Goal: Transaction & Acquisition: Purchase product/service

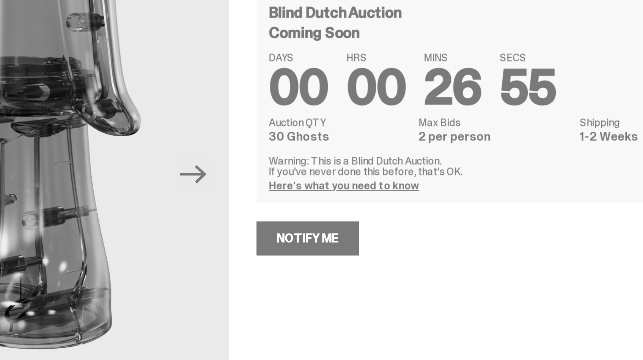
click at [386, 170] on link "Here's what you need to know" at bounding box center [371, 169] width 74 height 7
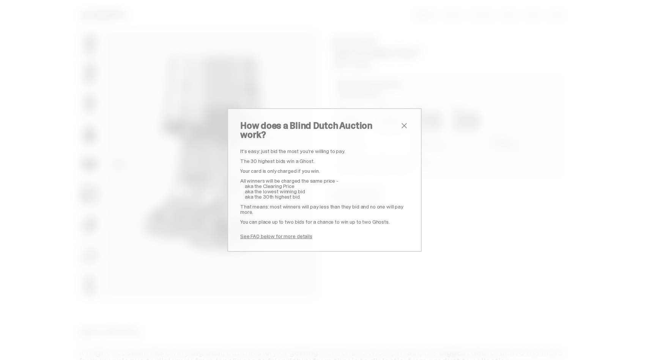
click at [403, 130] on span "close" at bounding box center [404, 125] width 9 height 9
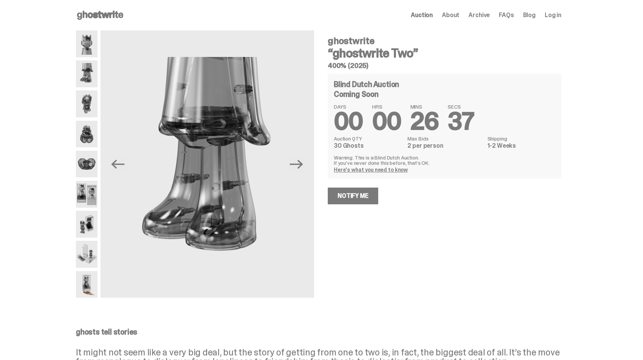
click at [100, 42] on div "Previous Next" at bounding box center [195, 163] width 238 height 267
click at [92, 42] on img at bounding box center [87, 43] width 22 height 27
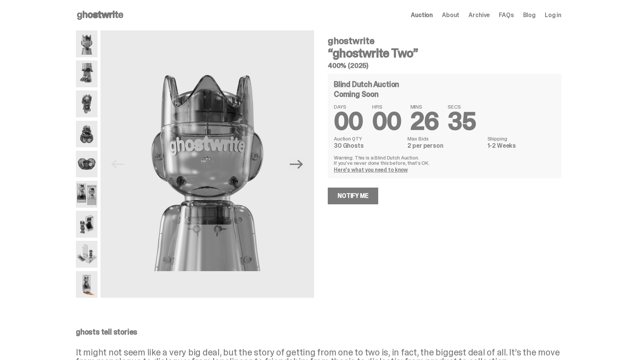
click at [89, 105] on img at bounding box center [87, 103] width 22 height 27
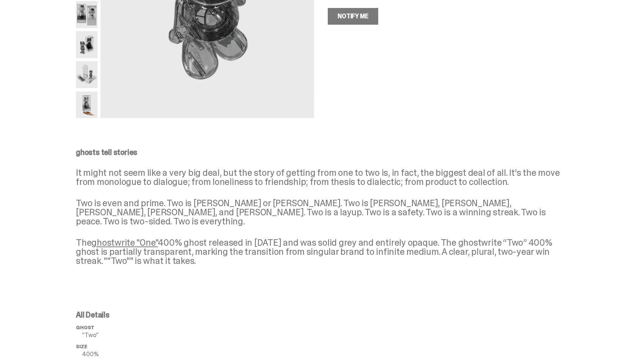
scroll to position [107, 0]
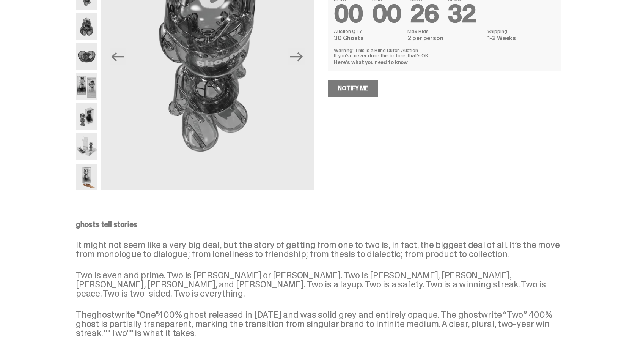
click at [93, 177] on img at bounding box center [87, 177] width 22 height 27
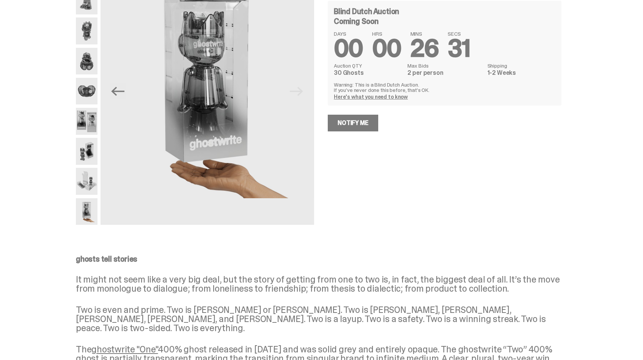
scroll to position [11, 0]
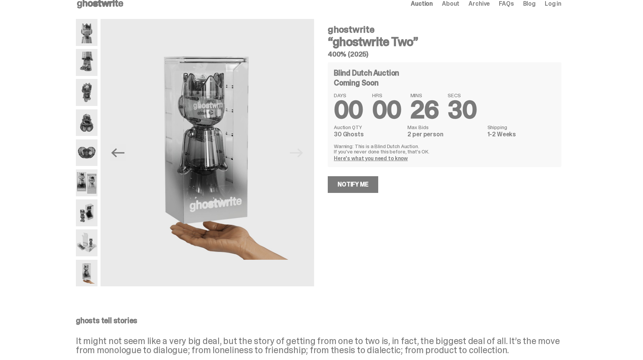
click at [87, 250] on img at bounding box center [87, 242] width 22 height 27
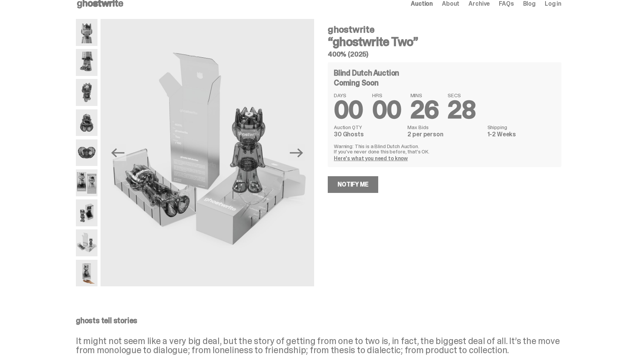
click at [88, 211] on img at bounding box center [87, 212] width 22 height 27
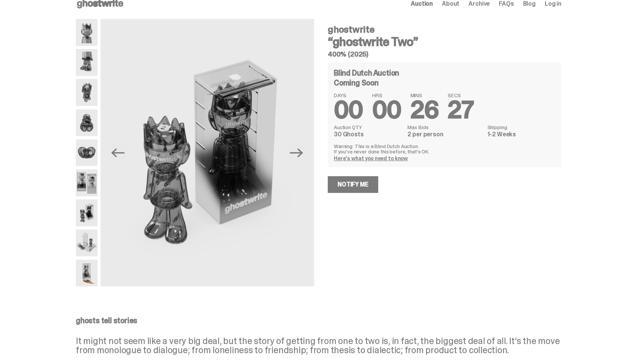
click at [91, 207] on img at bounding box center [87, 212] width 22 height 27
click at [91, 186] on img at bounding box center [87, 182] width 22 height 27
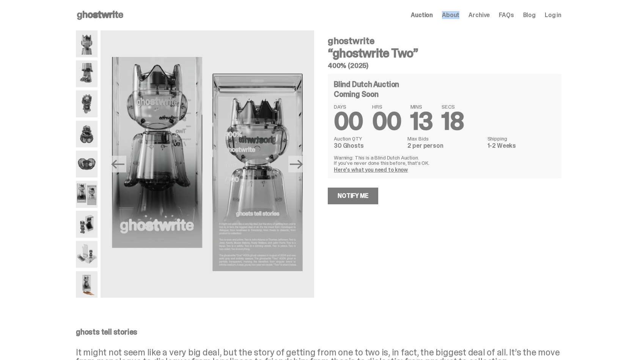
click at [554, 14] on span "Log in" at bounding box center [553, 15] width 17 height 6
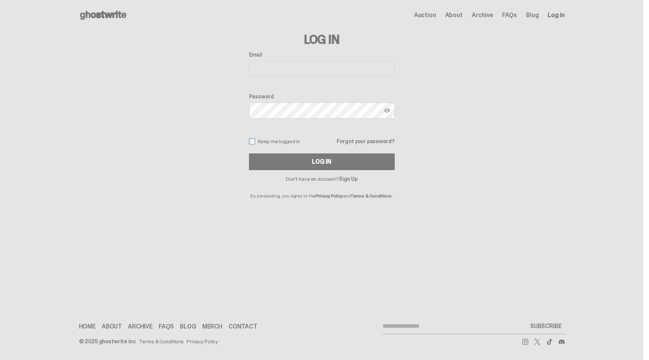
click at [324, 69] on input "Email" at bounding box center [322, 69] width 146 height 16
type input "**********"
click at [349, 178] on link "Sign Up" at bounding box center [348, 178] width 19 height 7
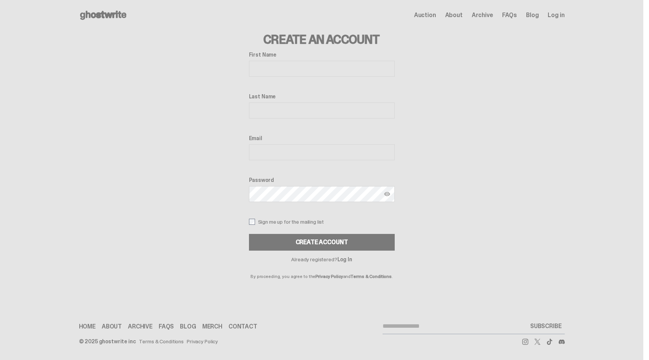
click at [288, 64] on input "First Name" at bounding box center [322, 69] width 146 height 16
type input "****"
type input "******"
type input "**********"
click at [387, 193] on img at bounding box center [387, 194] width 6 height 6
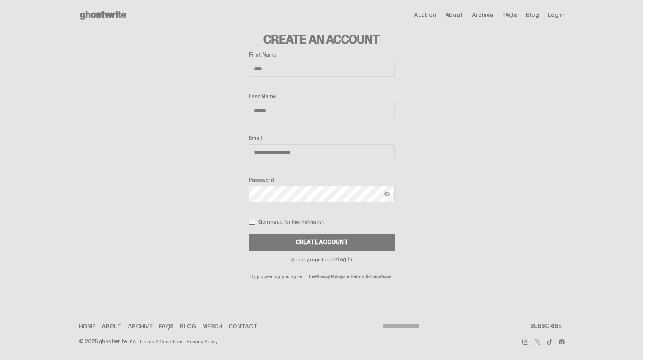
click at [387, 193] on img at bounding box center [387, 194] width 6 height 6
click at [345, 241] on div "Create Account" at bounding box center [322, 242] width 52 height 6
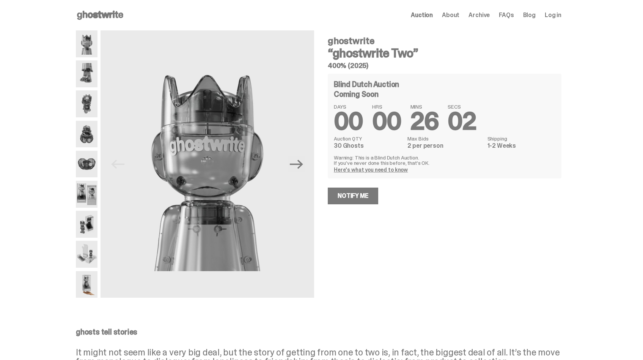
click at [109, 18] on icon at bounding box center [100, 15] width 49 height 12
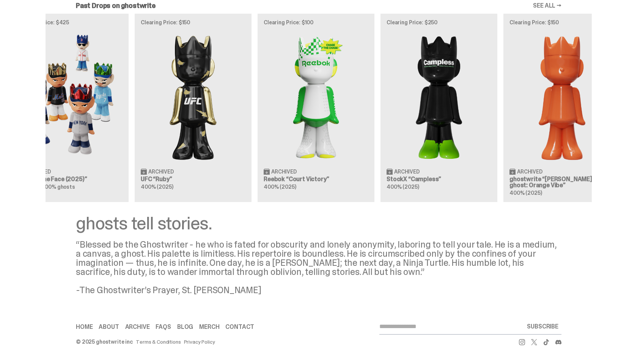
scroll to position [0, 105]
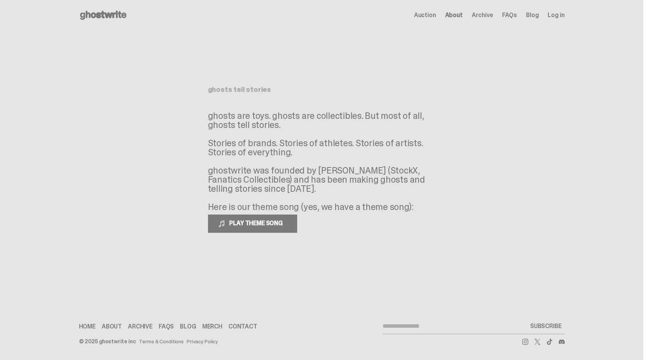
click at [485, 11] on div "Auction About Archive FAQs Blog Log in" at bounding box center [489, 15] width 151 height 9
click at [485, 13] on span "Archive" at bounding box center [482, 15] width 21 height 6
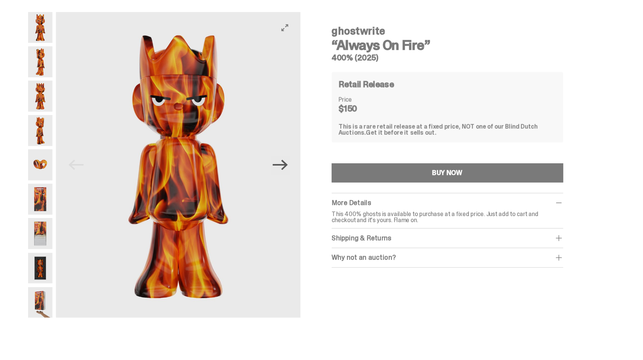
click at [302, 161] on icon "Next" at bounding box center [296, 163] width 13 height 9
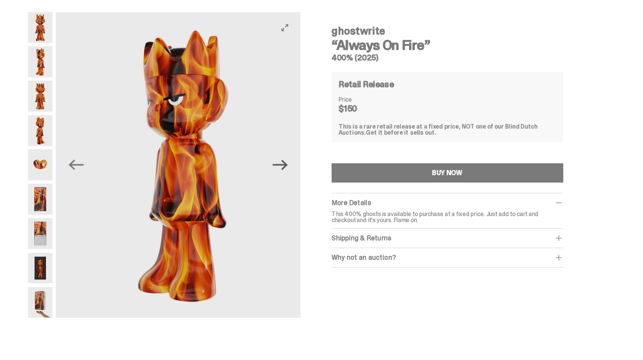
click at [302, 161] on icon "Next" at bounding box center [296, 163] width 13 height 9
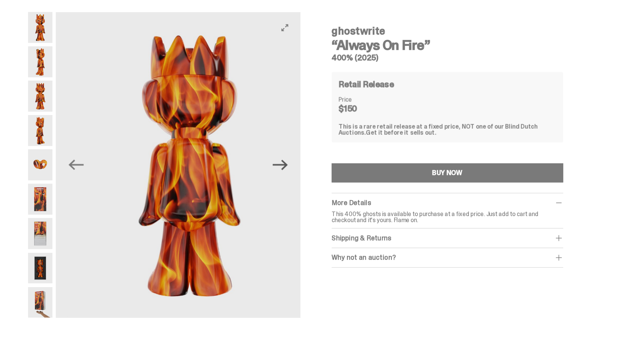
click at [302, 161] on icon "Next" at bounding box center [296, 163] width 13 height 9
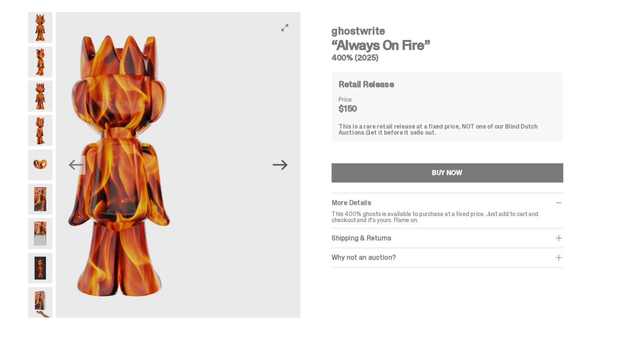
click at [302, 161] on icon "Next" at bounding box center [296, 163] width 13 height 9
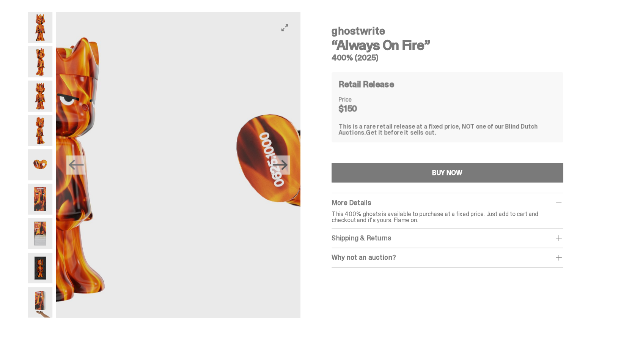
click at [302, 161] on icon "Next" at bounding box center [296, 163] width 13 height 9
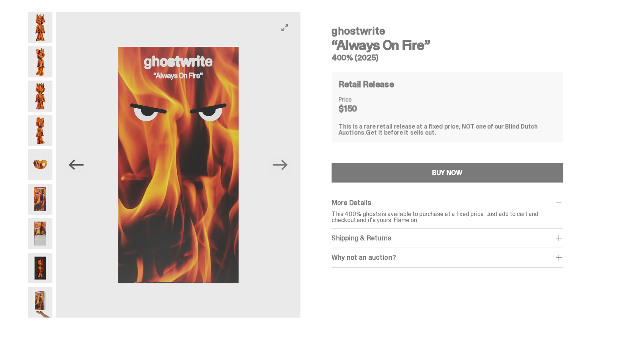
click at [124, 160] on icon "Previous" at bounding box center [117, 163] width 13 height 13
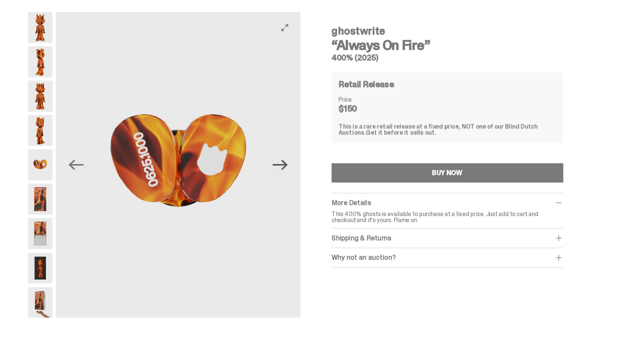
click at [299, 164] on icon "Next" at bounding box center [296, 163] width 13 height 13
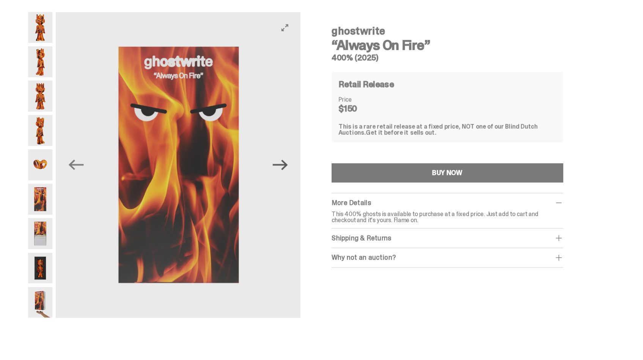
click at [299, 164] on icon "Next" at bounding box center [296, 163] width 13 height 13
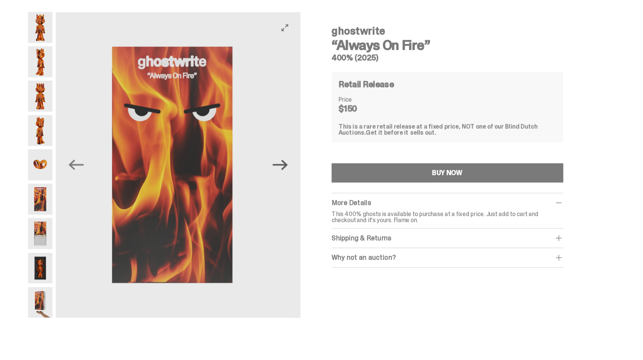
click at [299, 164] on icon "Next" at bounding box center [296, 163] width 13 height 13
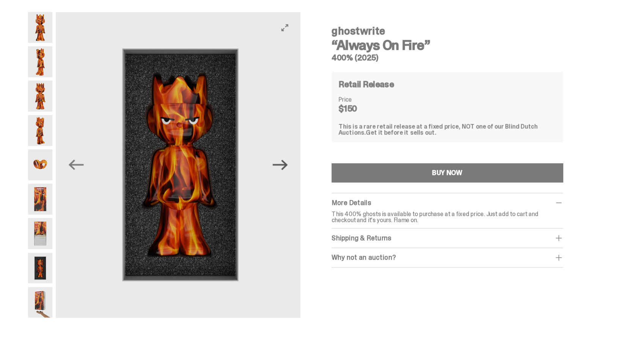
click at [299, 164] on icon "Next" at bounding box center [296, 163] width 13 height 13
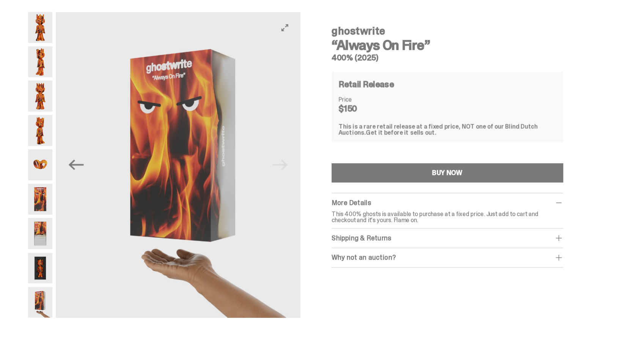
click at [299, 165] on img at bounding box center [211, 163] width 214 height 267
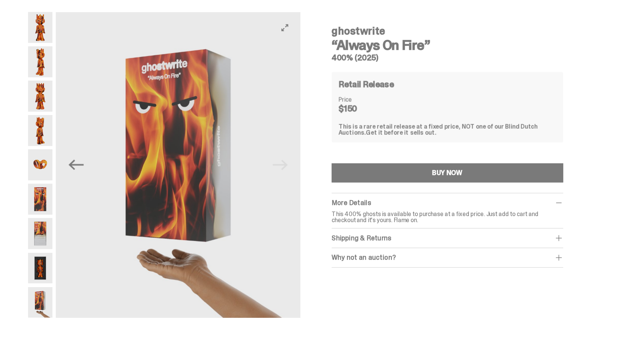
click at [299, 165] on img at bounding box center [207, 163] width 214 height 267
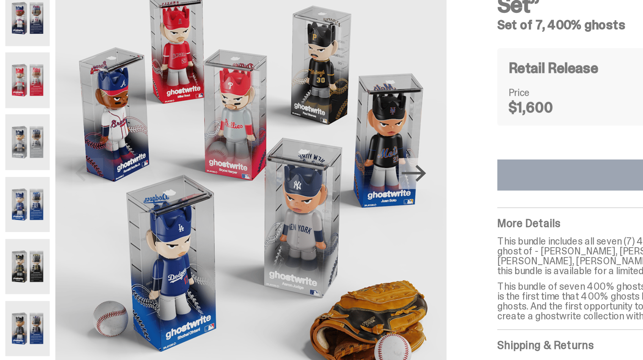
click at [300, 157] on icon "Next" at bounding box center [296, 162] width 13 height 13
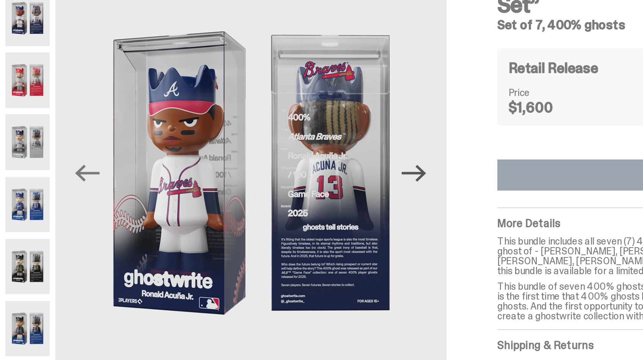
click at [300, 157] on icon "Next" at bounding box center [296, 162] width 13 height 13
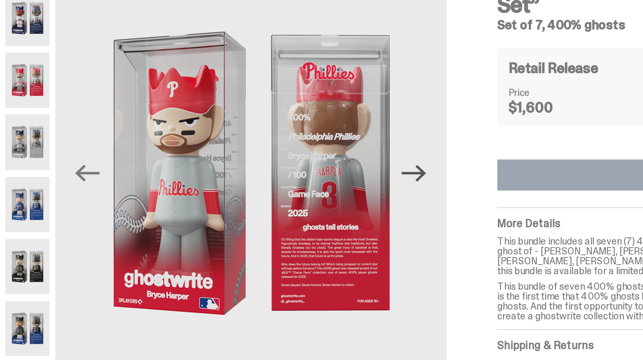
click at [300, 157] on icon "Next" at bounding box center [296, 162] width 13 height 13
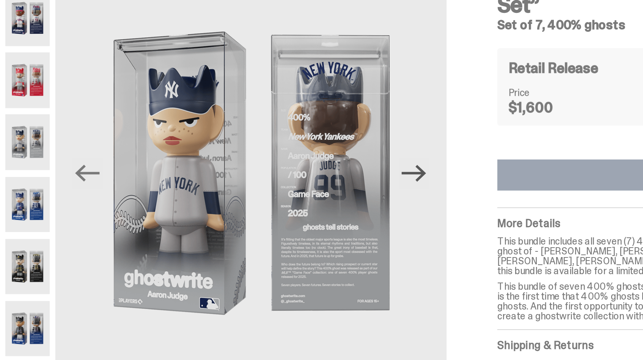
click at [300, 157] on icon "Next" at bounding box center [296, 162] width 13 height 13
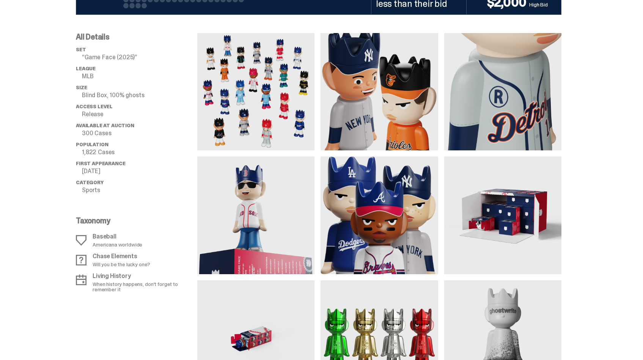
scroll to position [347, 0]
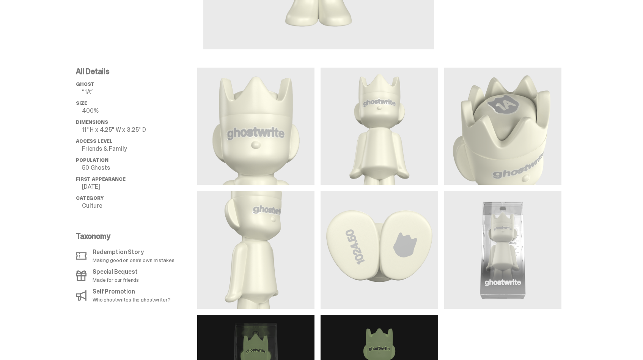
scroll to position [336, 0]
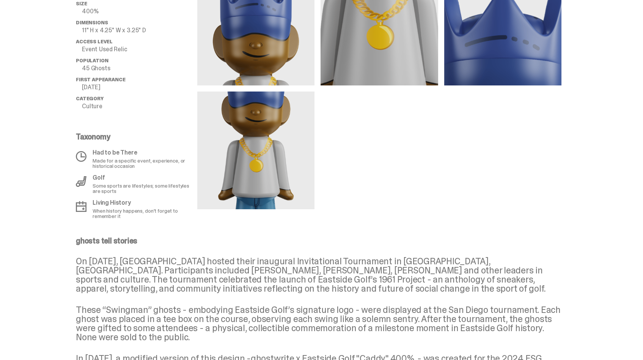
scroll to position [412, 0]
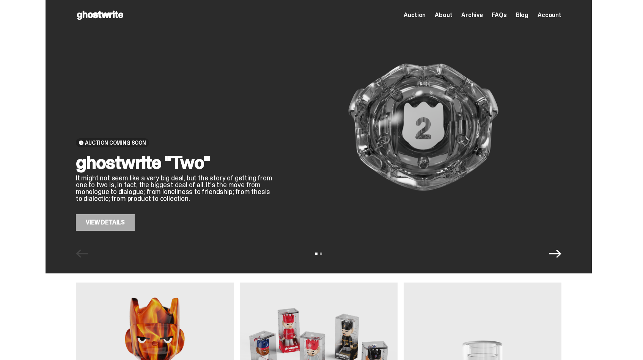
click at [109, 232] on div "Auction Coming Soon ghostwrite "Two" It might not seem like a very big deal, bu…" at bounding box center [319, 136] width 546 height 273
click at [109, 225] on link "View Details" at bounding box center [105, 222] width 59 height 17
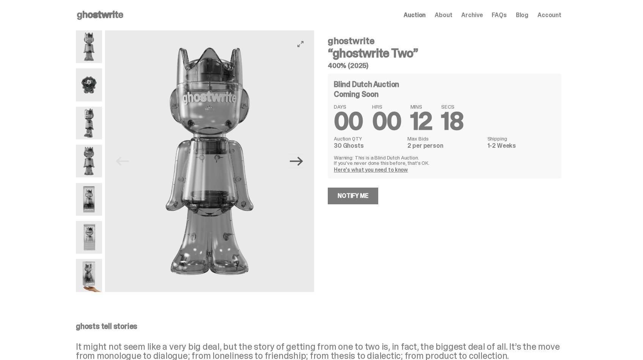
click at [303, 164] on icon "Next" at bounding box center [296, 160] width 13 height 13
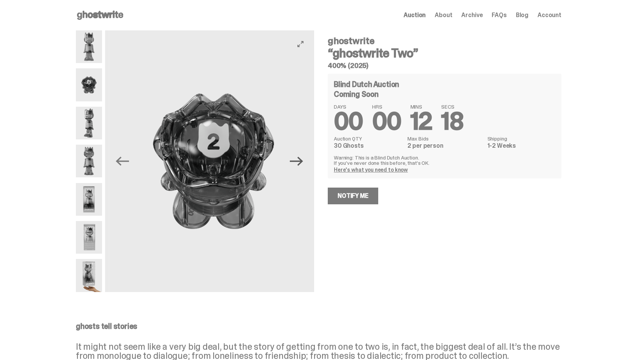
click at [303, 164] on icon "Next" at bounding box center [296, 160] width 13 height 13
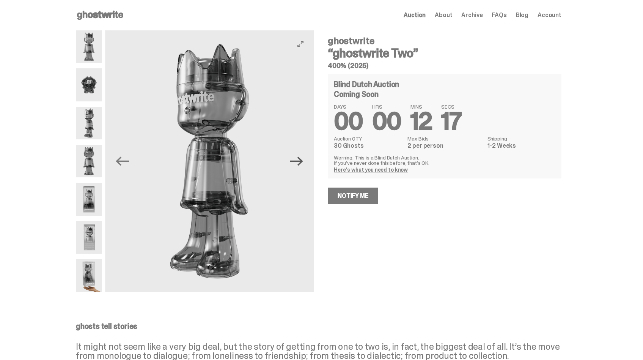
click at [303, 164] on icon "Next" at bounding box center [296, 160] width 13 height 13
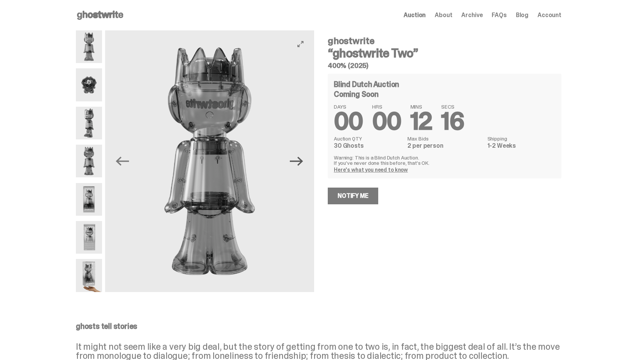
click at [303, 164] on icon "Next" at bounding box center [296, 160] width 13 height 13
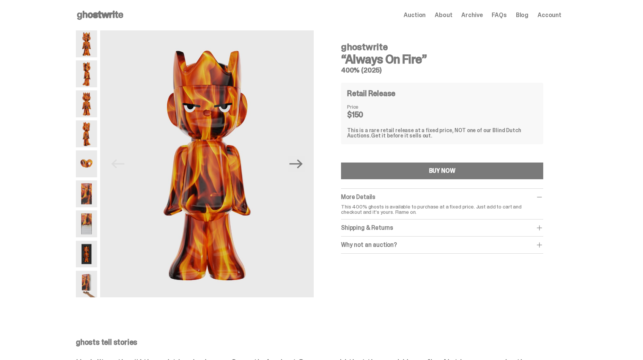
click at [424, 13] on span "Auction" at bounding box center [415, 15] width 22 height 6
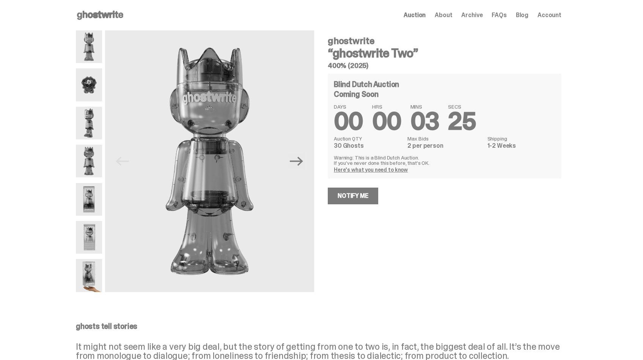
click at [560, 15] on span "Account" at bounding box center [550, 15] width 24 height 6
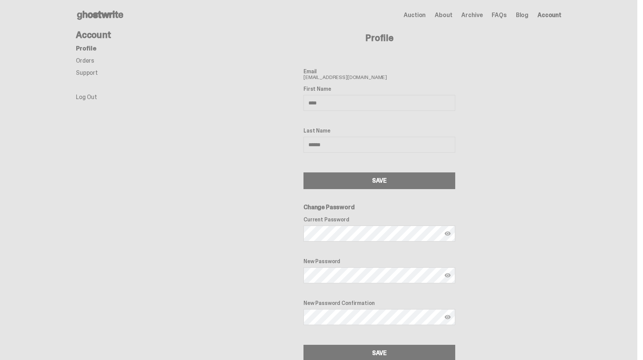
click at [422, 12] on span "Auction" at bounding box center [415, 15] width 22 height 6
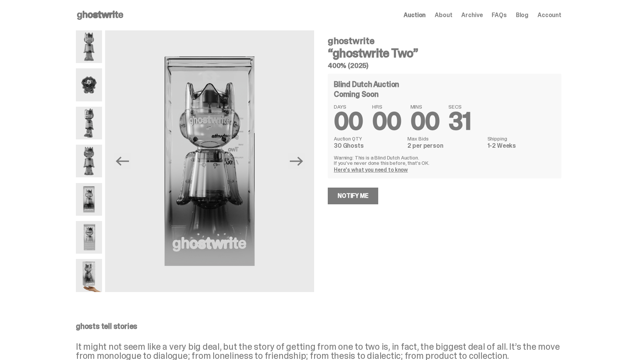
click at [398, 168] on link "Here's what you need to know" at bounding box center [371, 169] width 74 height 7
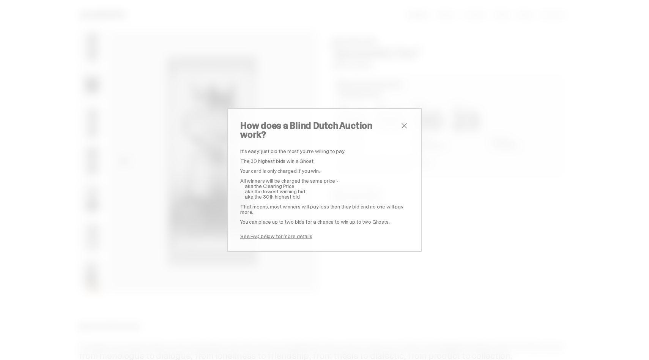
click at [401, 130] on span "close" at bounding box center [404, 125] width 9 height 9
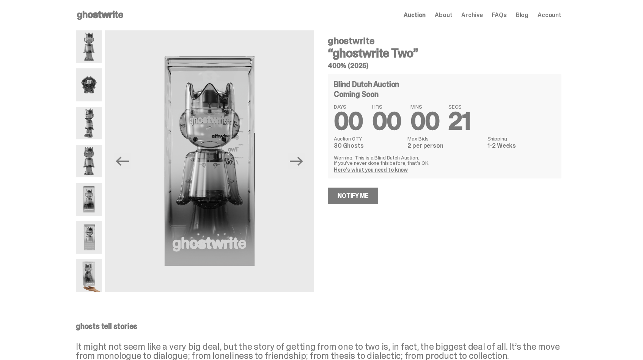
click at [373, 174] on div "Blind Dutch Auction Coming Soon DAYS 00 HRS 00 MINS 00 SECS 21 Auction QTY 30 G…" at bounding box center [445, 126] width 234 height 105
click at [374, 171] on link "Here's what you need to know" at bounding box center [371, 169] width 74 height 7
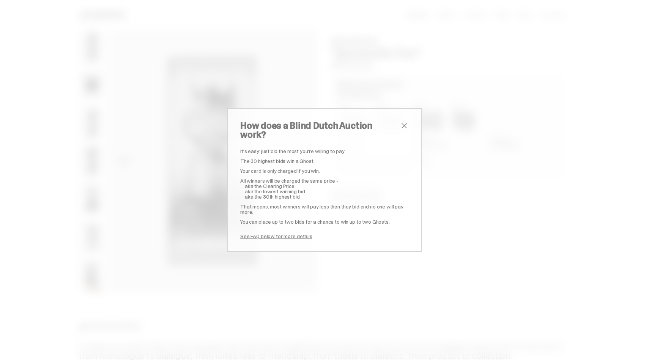
click at [287, 233] on link "See FAQ below for more details" at bounding box center [276, 236] width 72 height 7
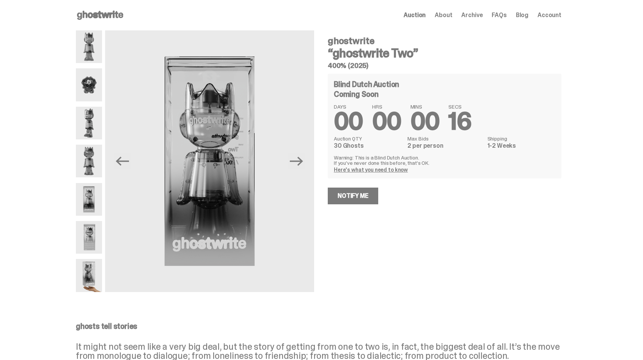
click at [457, 213] on div "ghostwrite “ghostwrite Two” 400% (2025) Blind Dutch Auction Coming Soon DAYS 00…" at bounding box center [440, 160] width 243 height 261
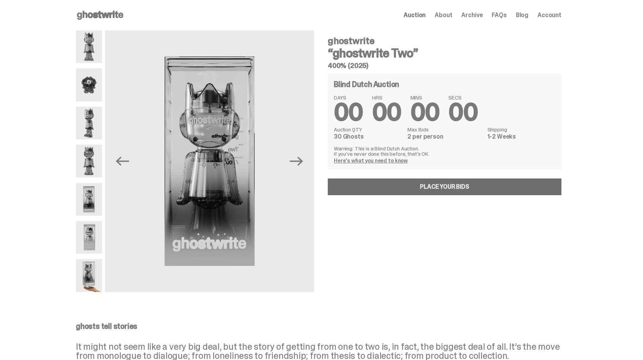
click at [442, 192] on link "Place your Bids" at bounding box center [445, 186] width 234 height 17
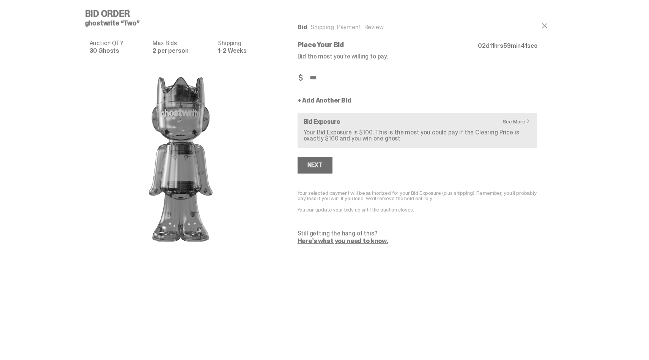
type input "***"
click at [315, 162] on div "Next" at bounding box center [314, 165] width 15 height 6
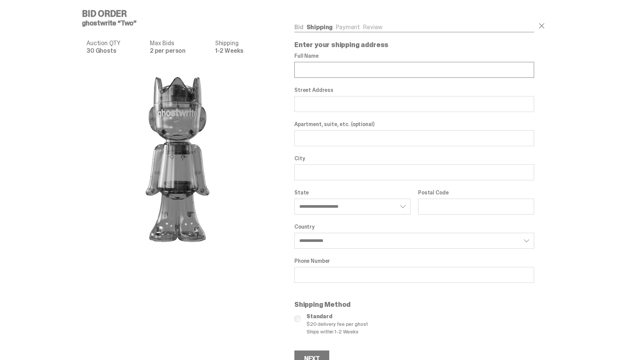
click at [324, 71] on input "Full Name" at bounding box center [414, 70] width 240 height 16
type input "**********"
type input "****"
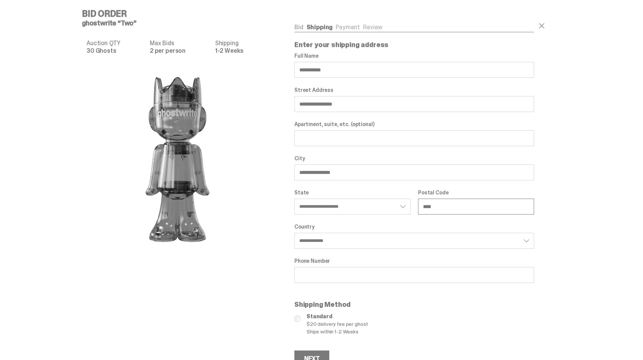
type input "**********"
select select
select select "**"
type input "**********"
click at [348, 209] on select "**********" at bounding box center [352, 206] width 116 height 16
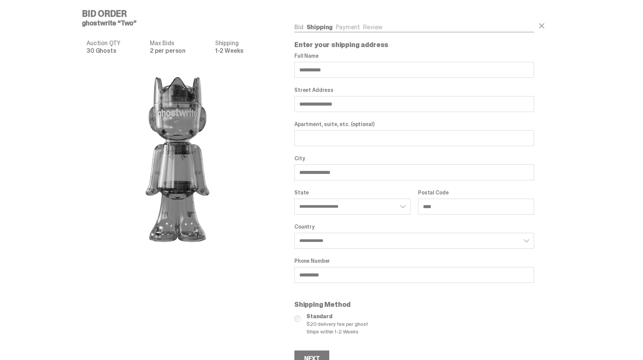
click at [400, 231] on div "**********" at bounding box center [414, 236] width 240 height 25
click at [398, 236] on select "**********" at bounding box center [414, 241] width 240 height 16
click at [297, 233] on select "**********" at bounding box center [414, 241] width 240 height 16
click at [302, 26] on link "Bid" at bounding box center [298, 27] width 9 height 8
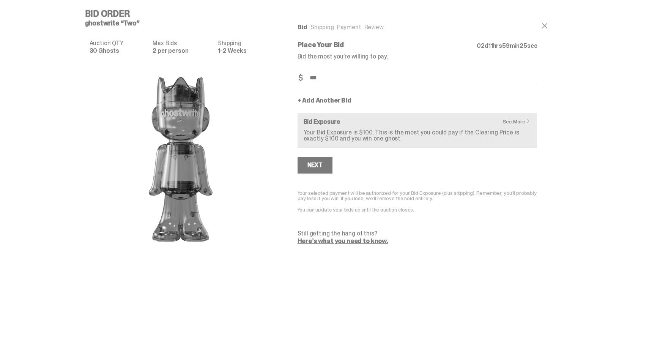
click at [121, 20] on h5 "ghostwrite “Two”" at bounding box center [183, 23] width 197 height 7
click at [198, 115] on img at bounding box center [181, 160] width 152 height 190
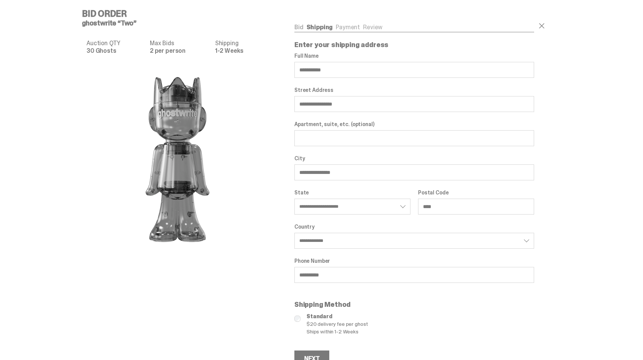
click at [351, 31] on ul "Bid Shipping Payment Review" at bounding box center [414, 28] width 240 height 8
click at [351, 28] on ul "Bid Shipping Payment Review" at bounding box center [414, 28] width 240 height 8
click at [385, 32] on div "Bid Shipping Payment Review" at bounding box center [414, 28] width 240 height 8
click at [545, 29] on span at bounding box center [541, 25] width 9 height 9
